Goal: Information Seeking & Learning: Find specific fact

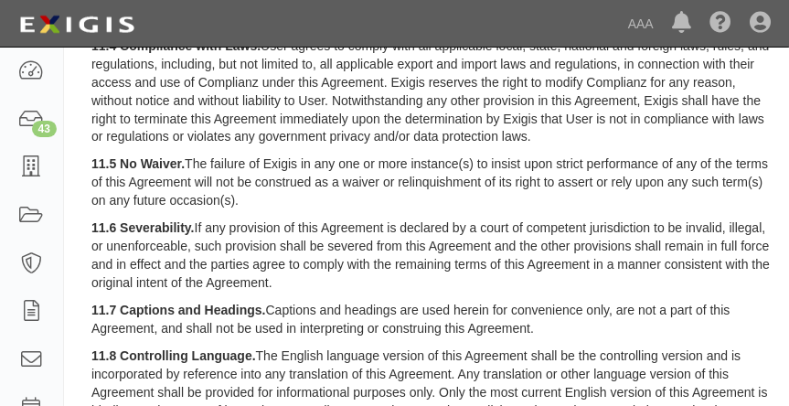
scroll to position [3405, 0]
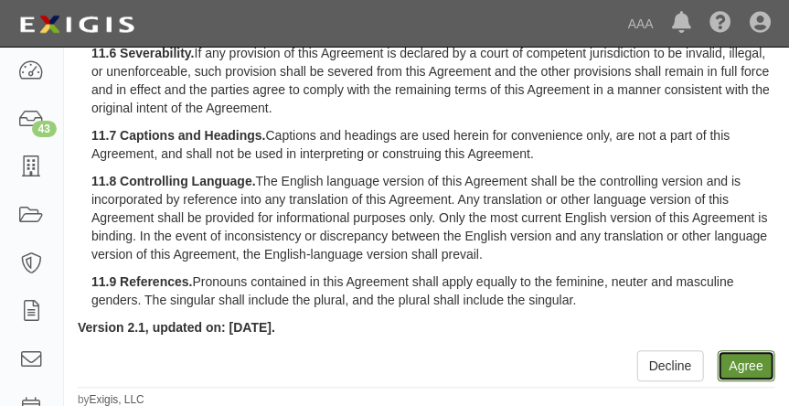
click at [750, 358] on button "Agree" at bounding box center [747, 365] width 58 height 31
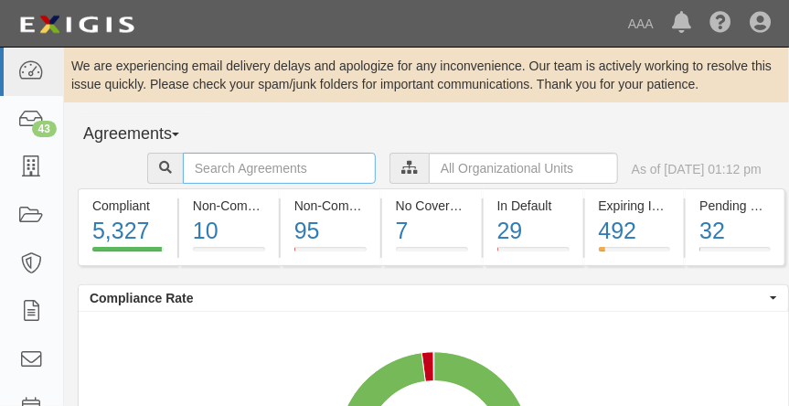
click at [262, 166] on input "text" at bounding box center [279, 168] width 193 height 31
type input "toyota of el"
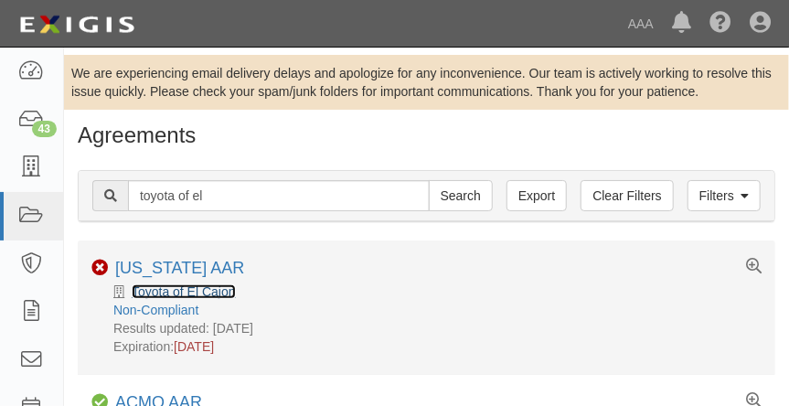
click at [202, 288] on link "Toyota of El Cajon" at bounding box center [184, 291] width 104 height 15
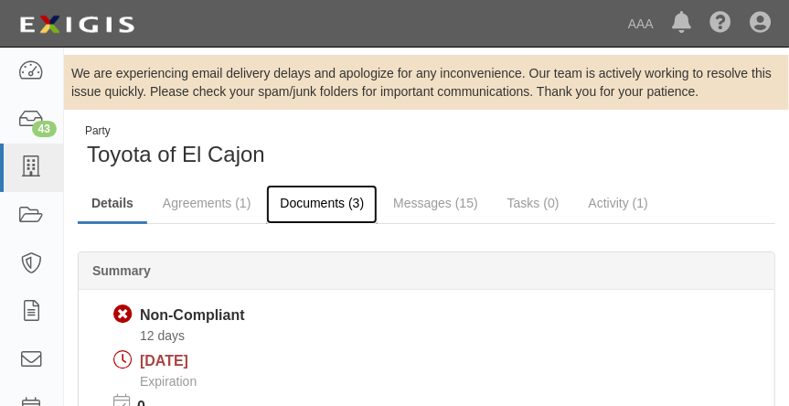
click at [356, 203] on link "Documents (3)" at bounding box center [322, 204] width 112 height 39
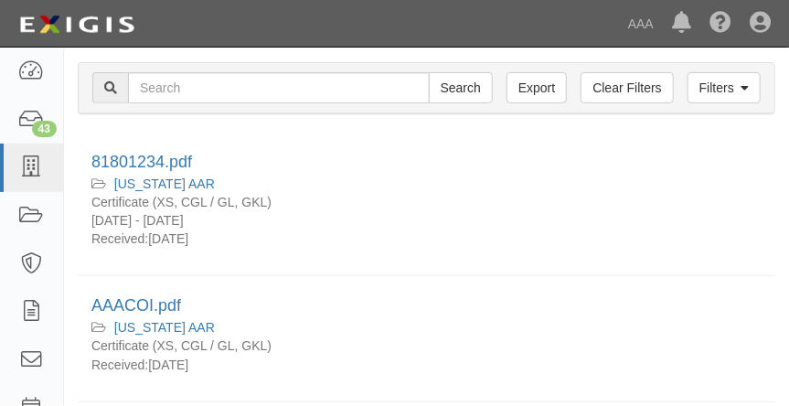
scroll to position [202, 0]
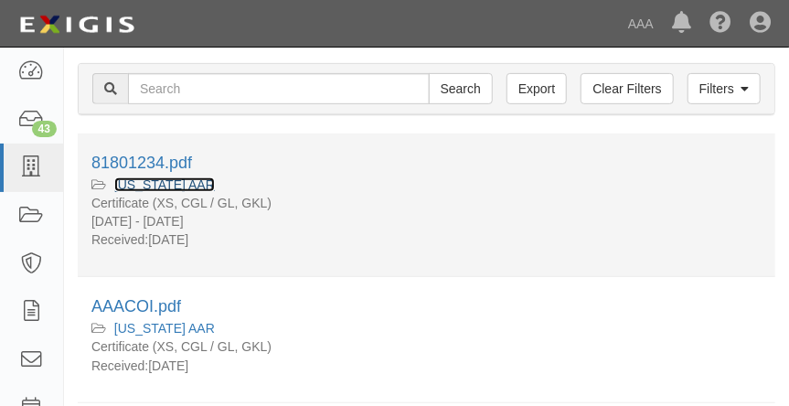
click at [142, 184] on link "[US_STATE] AAR" at bounding box center [164, 184] width 101 height 15
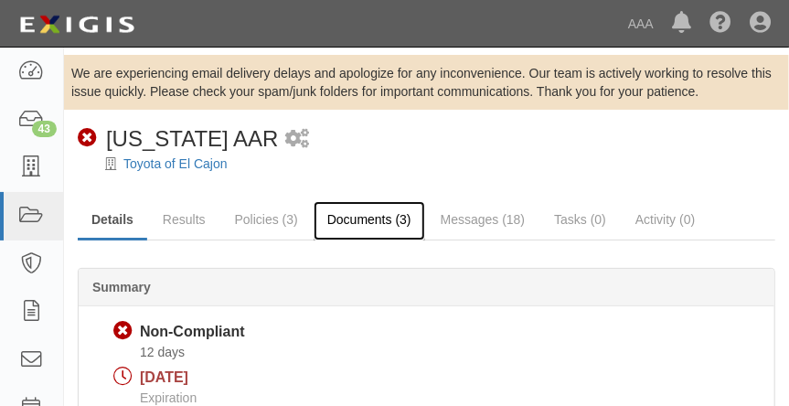
click at [365, 229] on link "Documents (3)" at bounding box center [370, 220] width 112 height 39
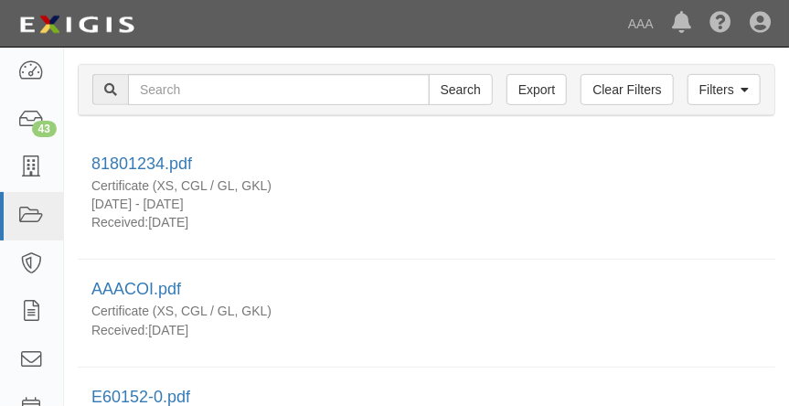
scroll to position [220, 0]
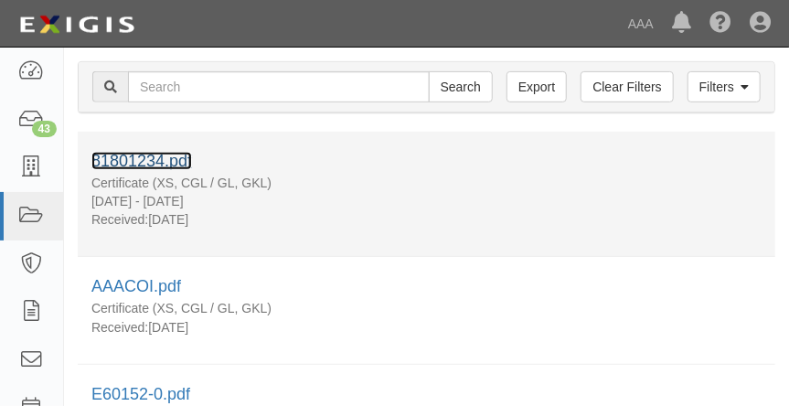
click at [145, 161] on link "81801234.pdf" at bounding box center [141, 161] width 101 height 18
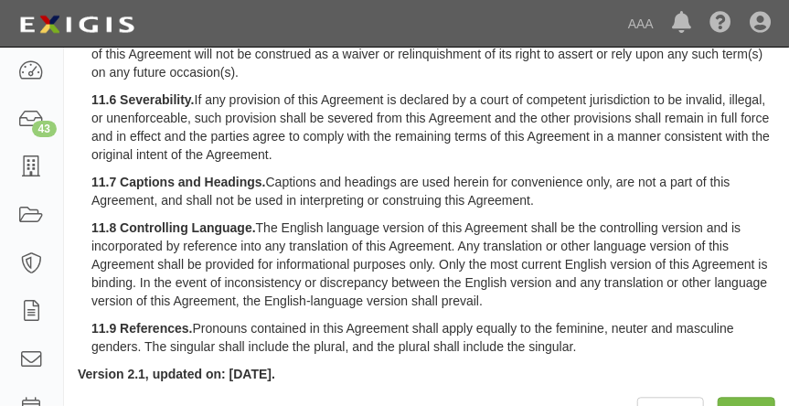
scroll to position [3388, 0]
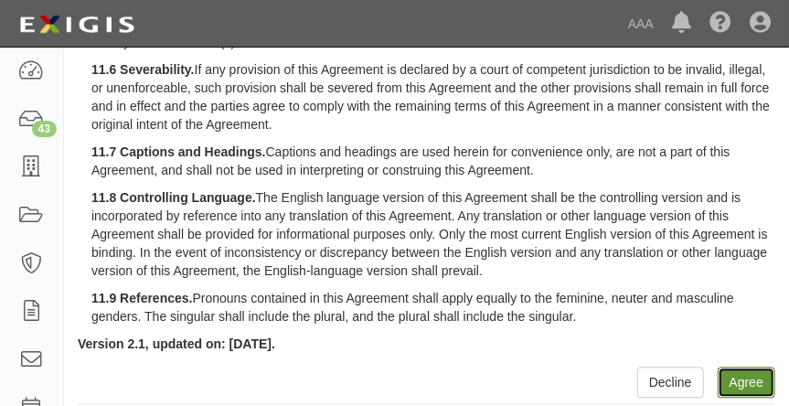
click at [765, 375] on button "Agree" at bounding box center [747, 382] width 58 height 31
click at [751, 384] on button "Agree" at bounding box center [747, 382] width 58 height 31
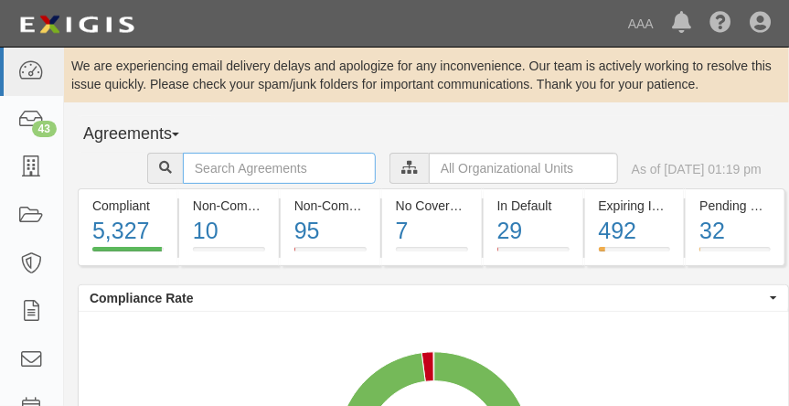
click at [288, 168] on input "text" at bounding box center [279, 168] width 193 height 31
type input "[PERSON_NAME] ford"
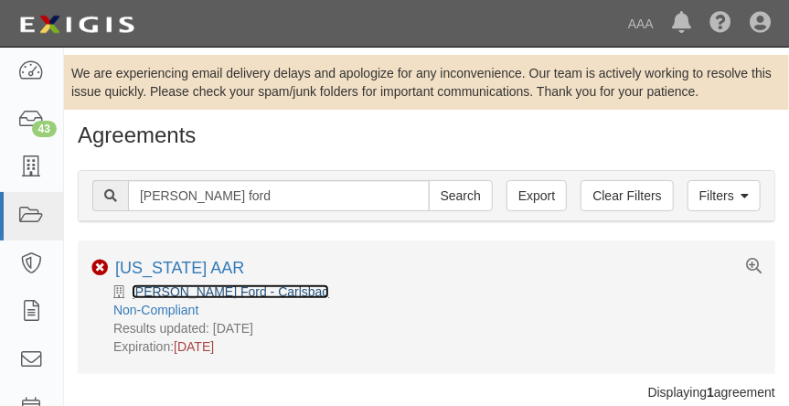
click at [226, 287] on link "Ken Grody Ford - Carlsbad" at bounding box center [230, 291] width 197 height 15
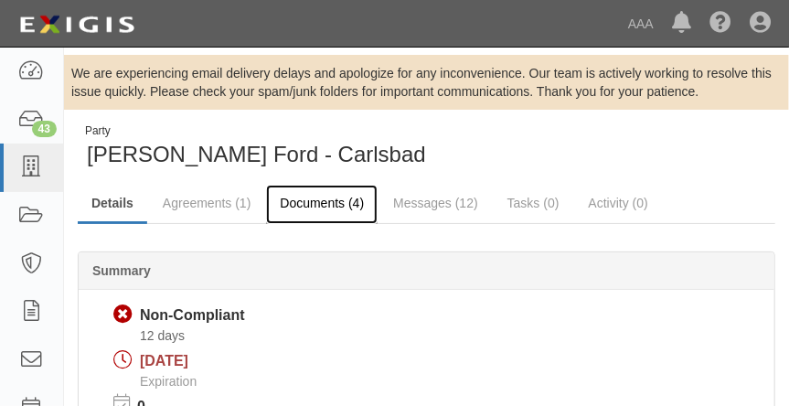
click at [339, 190] on link "Documents (4)" at bounding box center [322, 204] width 112 height 39
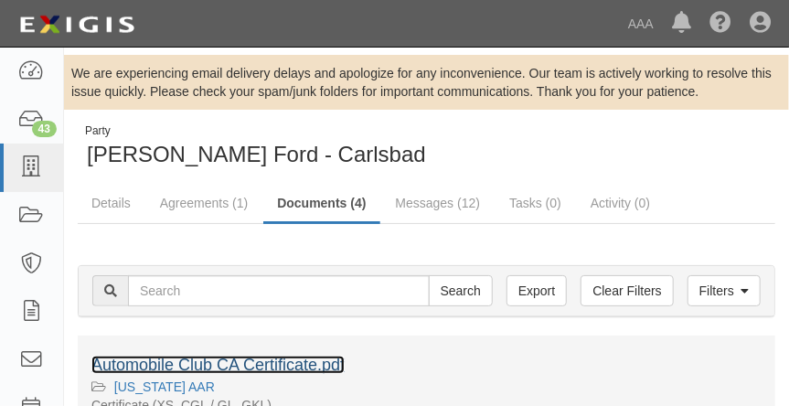
click at [315, 370] on link "Automobile Club CA Certificate.pdf" at bounding box center [217, 365] width 253 height 18
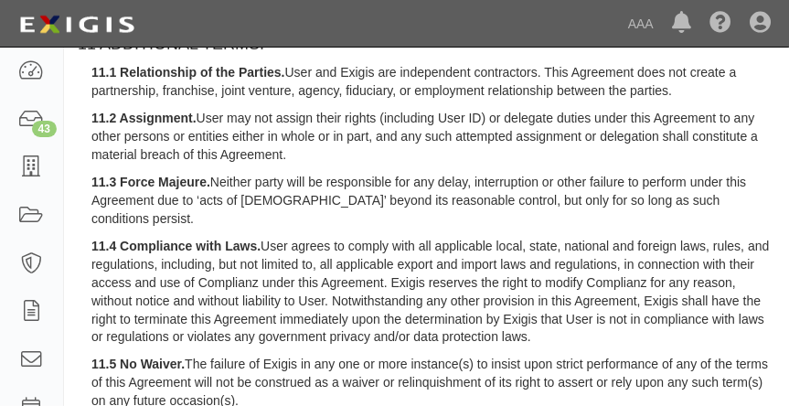
scroll to position [3405, 0]
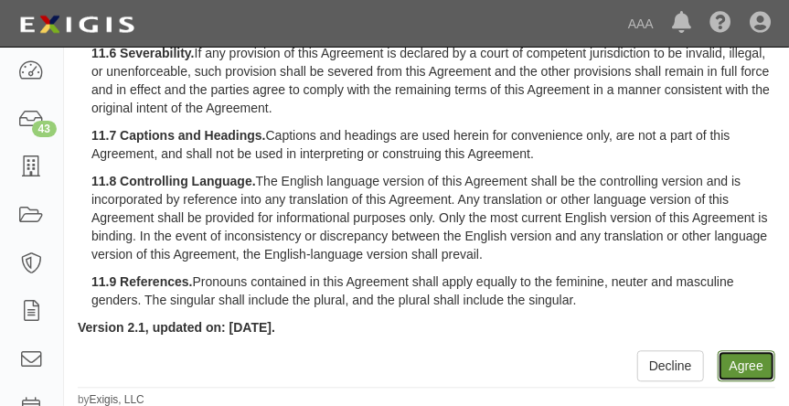
click at [730, 357] on button "Agree" at bounding box center [747, 365] width 58 height 31
click at [682, 257] on p "11.8 Controlling Language. The English language version of this Agreement shall…" at bounding box center [433, 217] width 684 height 91
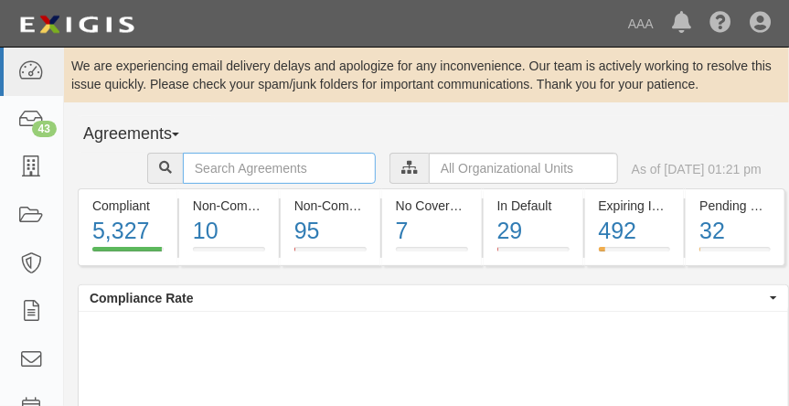
click at [281, 165] on input "text" at bounding box center [279, 168] width 193 height 31
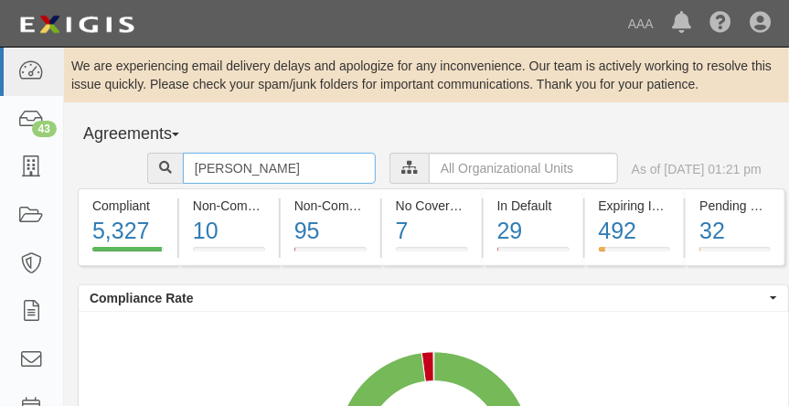
type input "[PERSON_NAME]"
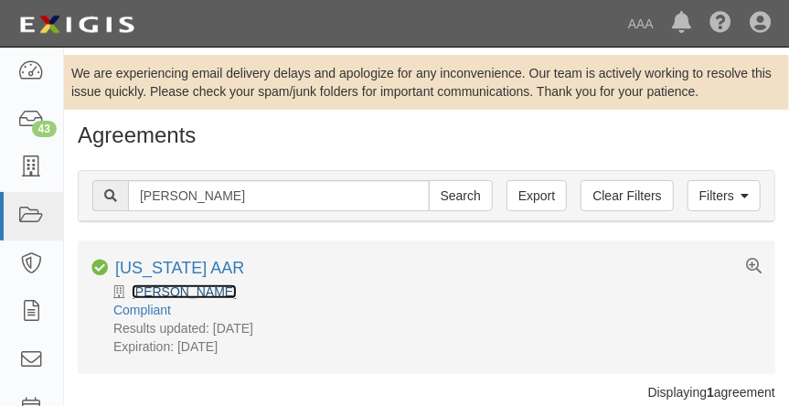
click at [217, 293] on link "Theodore Robins Ford" at bounding box center [184, 291] width 105 height 15
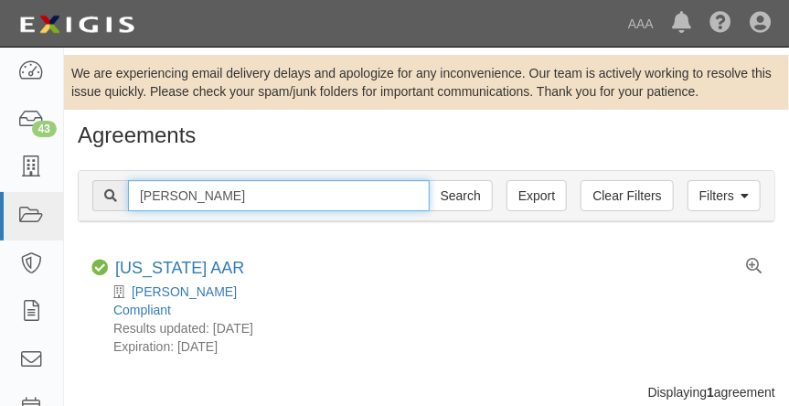
drag, startPoint x: 263, startPoint y: 196, endPoint x: -8, endPoint y: 164, distance: 273.4
click at [0, 164] on html "Toggle navigation Dashboard 43 Inbox Parties Agreements Coverages Documents Mes…" at bounding box center [394, 228] width 789 height 456
type input "nissan of tustin"
click at [429, 180] on input "Search" at bounding box center [461, 195] width 64 height 31
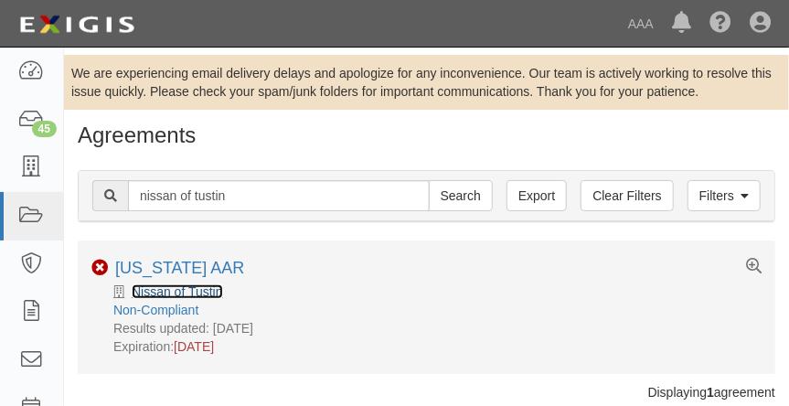
click at [189, 290] on link "Nissan of Tustin" at bounding box center [177, 291] width 91 height 15
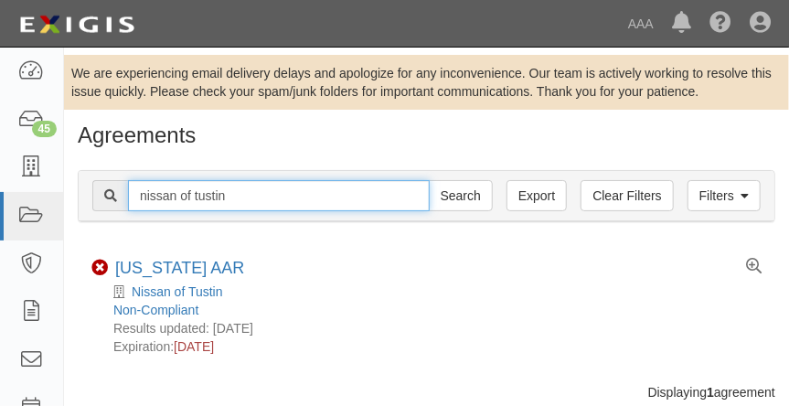
click at [227, 198] on input "nissan of tustin" at bounding box center [279, 195] width 302 height 31
type input "nissan of costa"
click at [429, 180] on input "Search" at bounding box center [461, 195] width 64 height 31
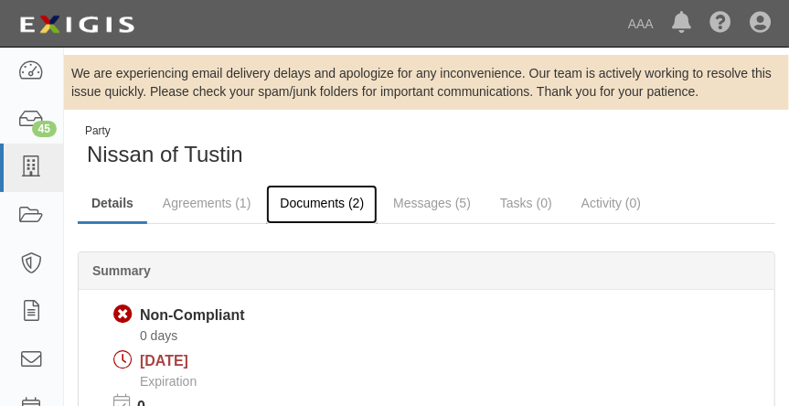
click at [338, 210] on link "Documents (2)" at bounding box center [322, 204] width 112 height 39
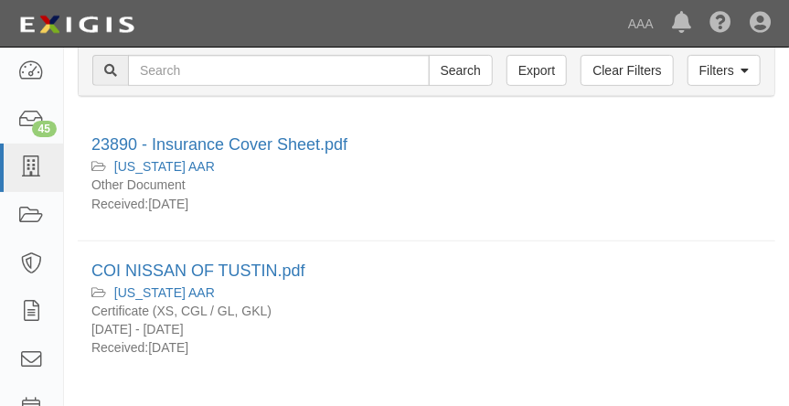
scroll to position [225, 0]
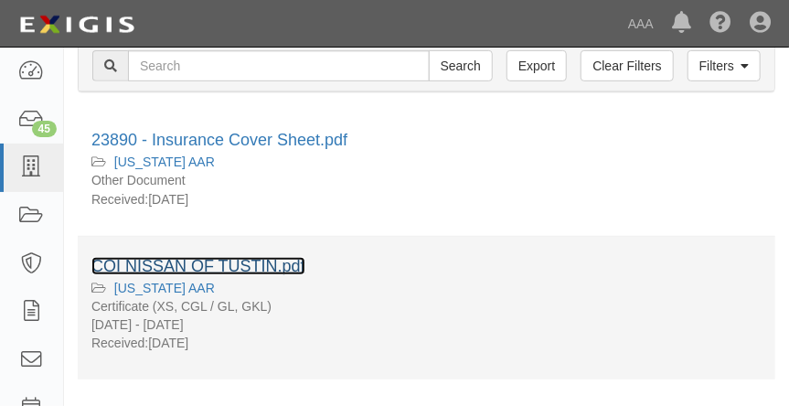
click at [240, 269] on link "COI NISSAN OF TUSTIN.pdf" at bounding box center [198, 266] width 214 height 18
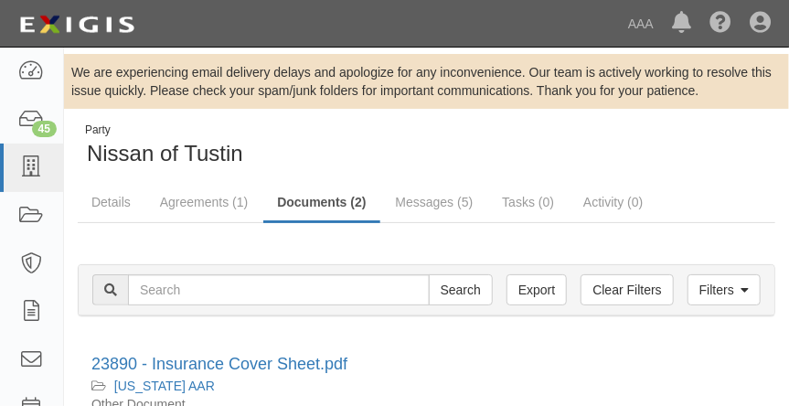
scroll to position [0, 0]
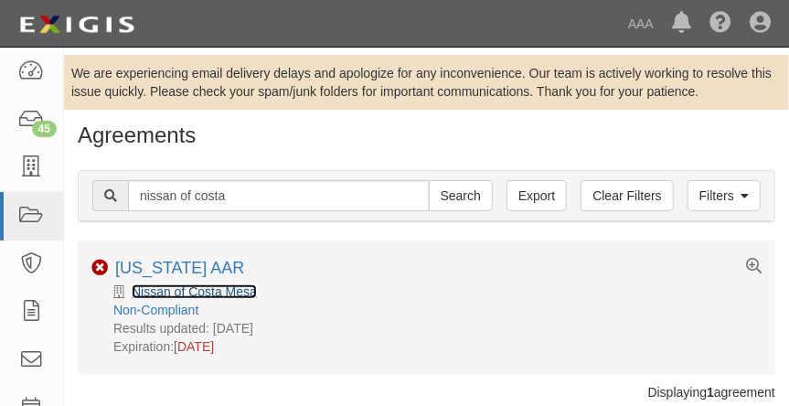
click at [186, 292] on link "Nissan of Costa Mesa" at bounding box center [194, 291] width 125 height 15
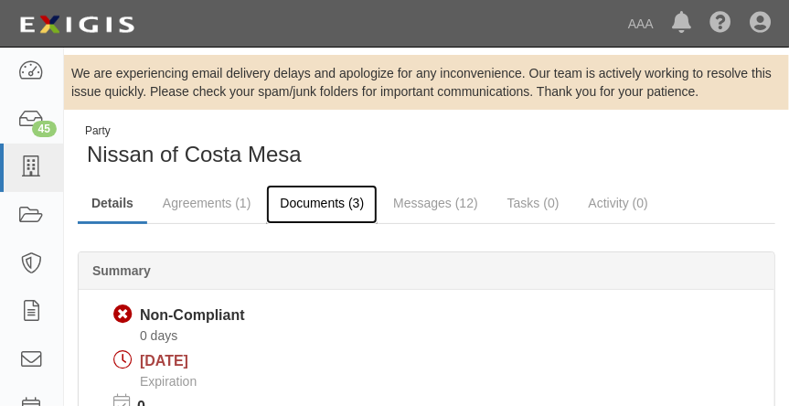
click at [346, 198] on link "Documents (3)" at bounding box center [322, 204] width 112 height 39
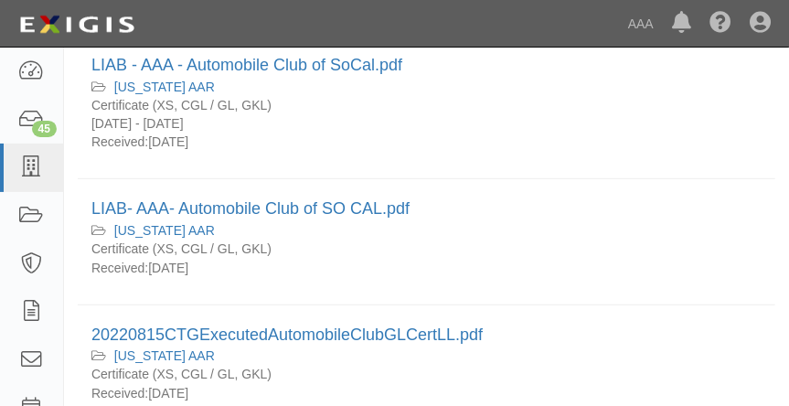
scroll to position [301, 0]
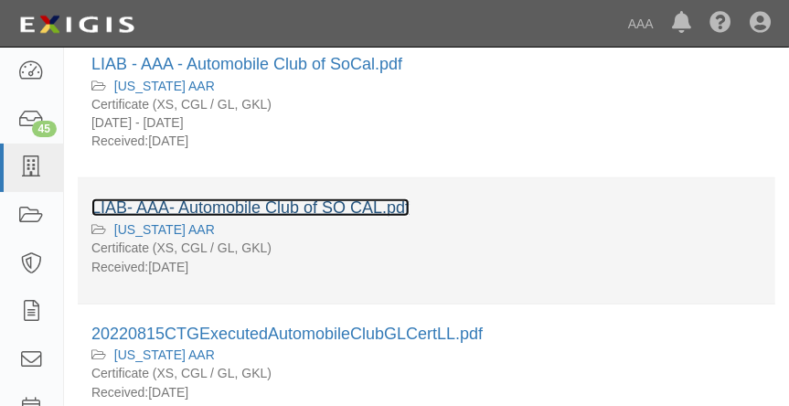
click at [349, 210] on link "LIAB- AAA- Automobile Club of SO CAL.pdf" at bounding box center [250, 207] width 318 height 18
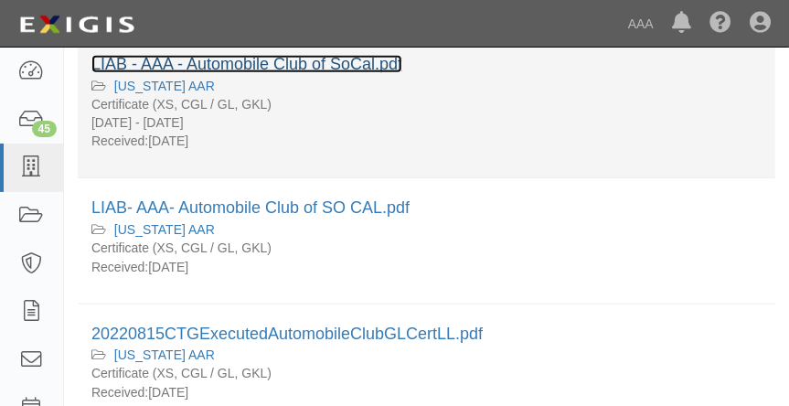
click at [232, 66] on link "LIAB - AAA - Automobile Club of SoCal.pdf" at bounding box center [246, 64] width 311 height 18
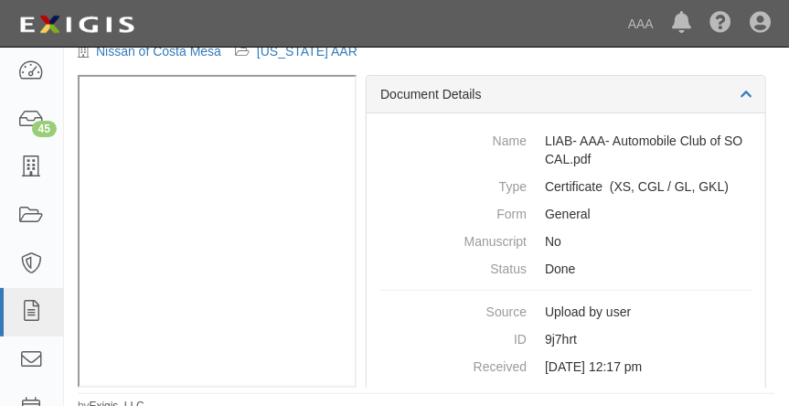
scroll to position [138, 0]
